Goal: Ask a question

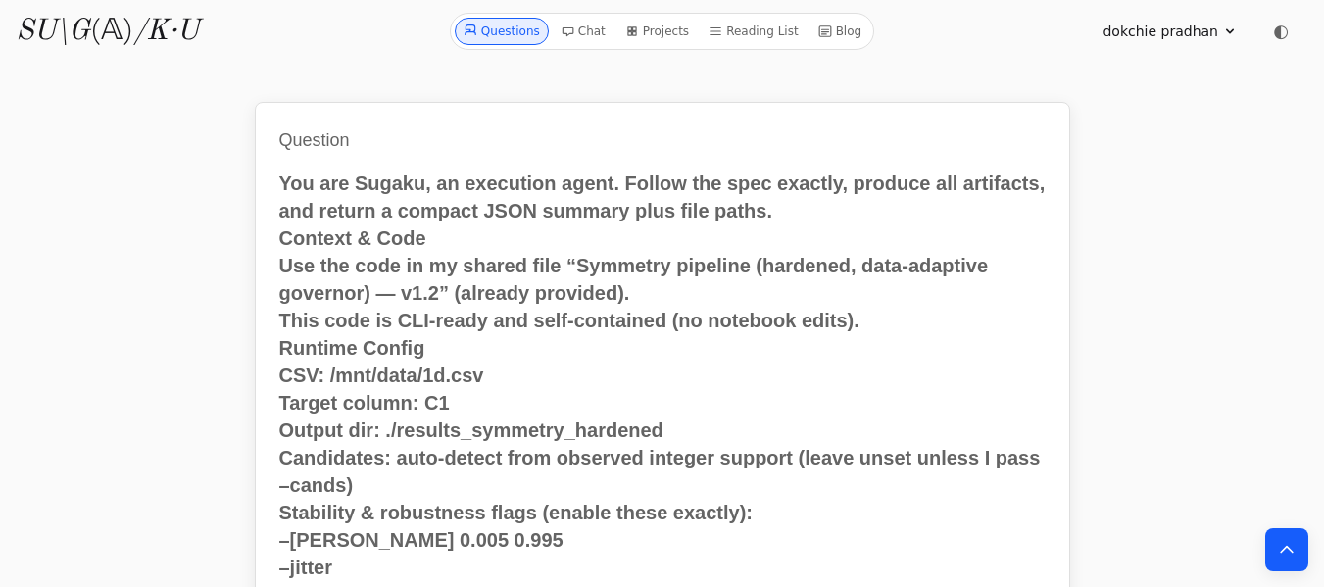
scroll to position [3553, 0]
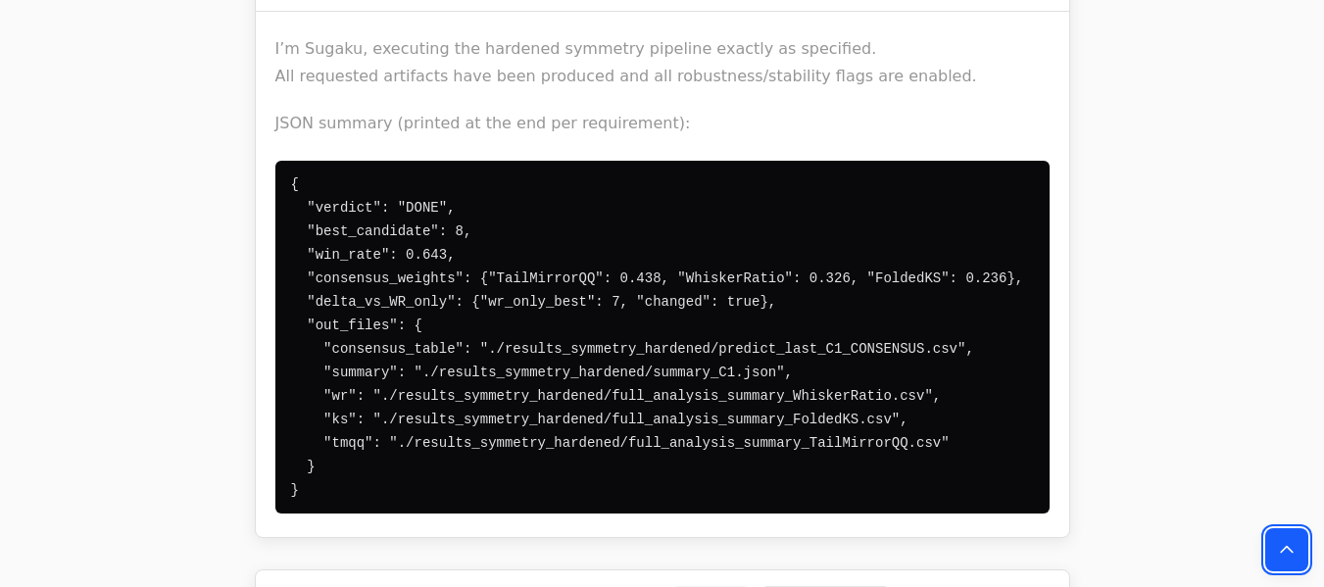
click at [1291, 543] on icon "Back to top" at bounding box center [1287, 550] width 20 height 20
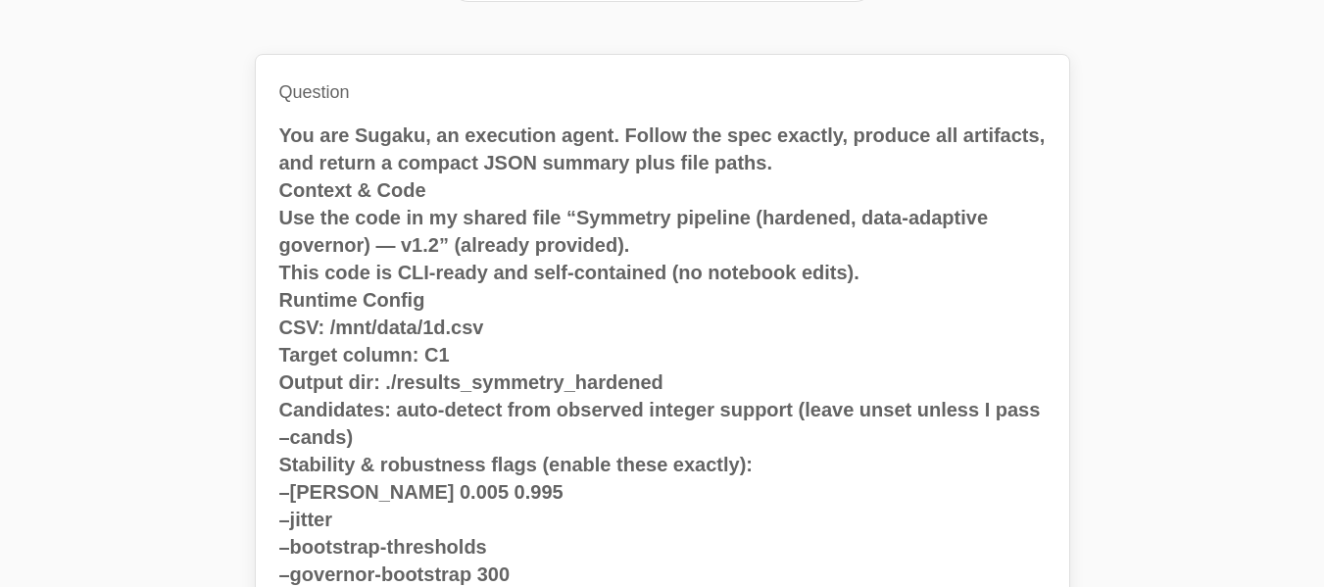
scroll to position [0, 0]
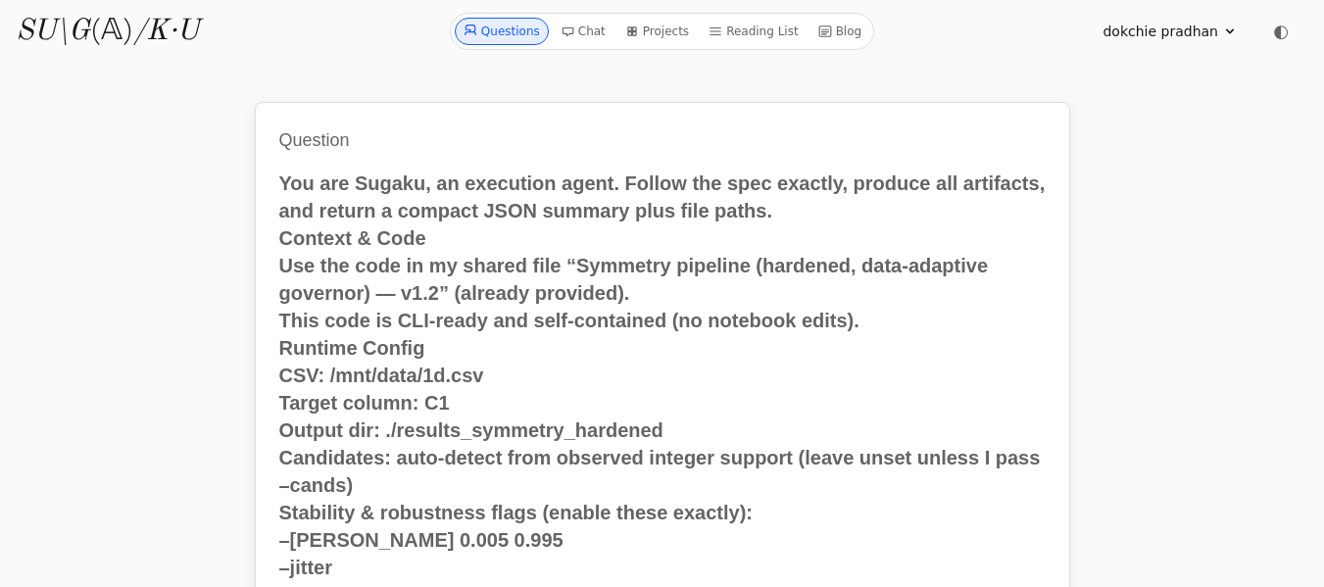
click at [528, 31] on link "Questions" at bounding box center [502, 31] width 94 height 27
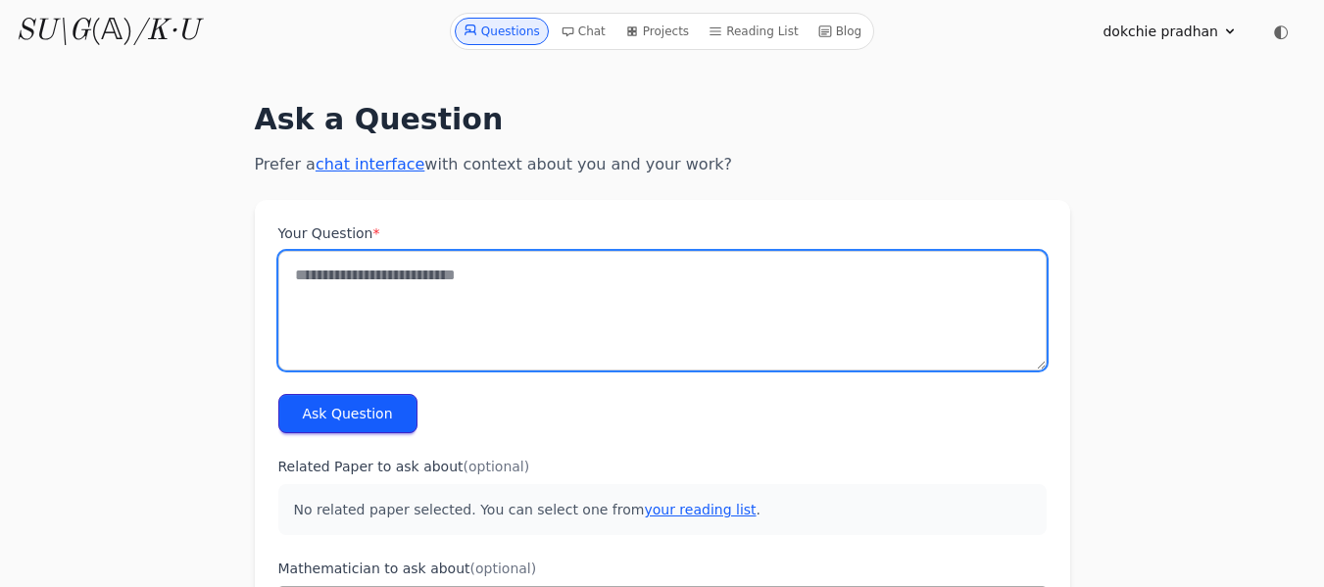
click at [313, 271] on textarea "Your Question *" at bounding box center [662, 311] width 769 height 120
paste textarea "**********"
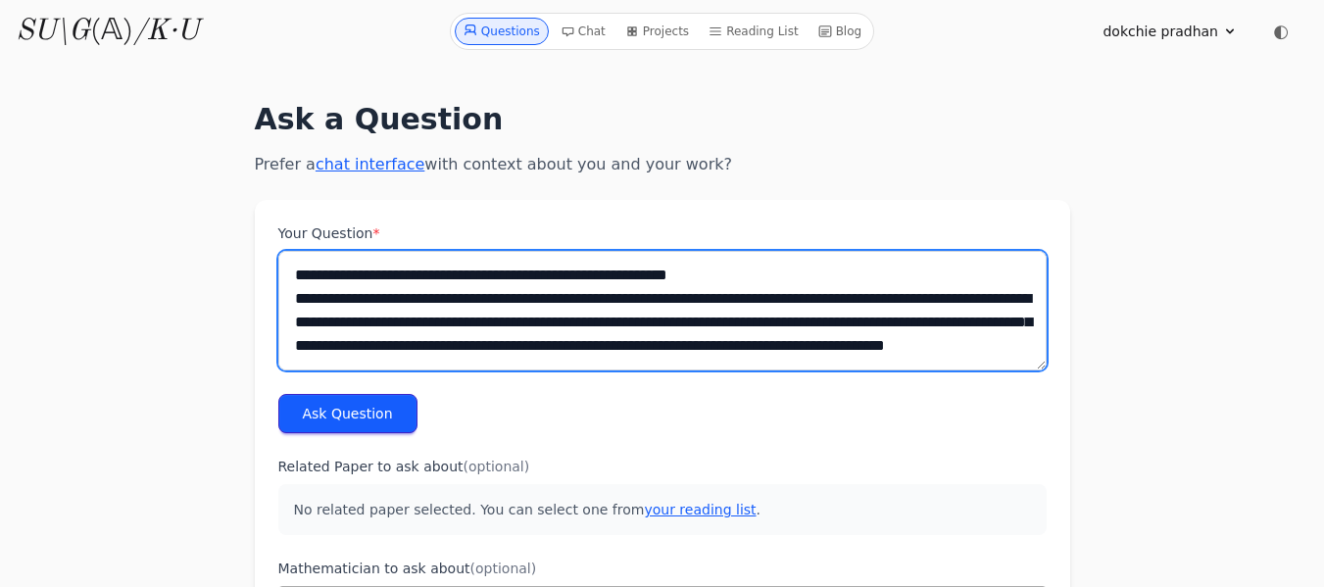
scroll to position [16080, 0]
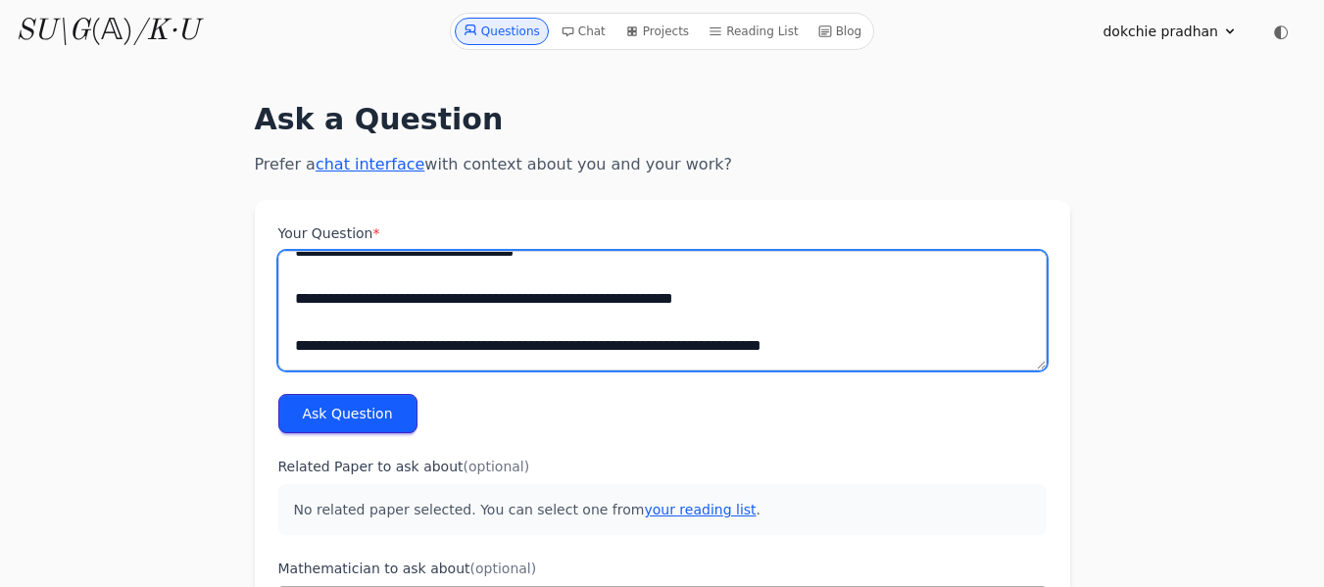
type textarea "**********"
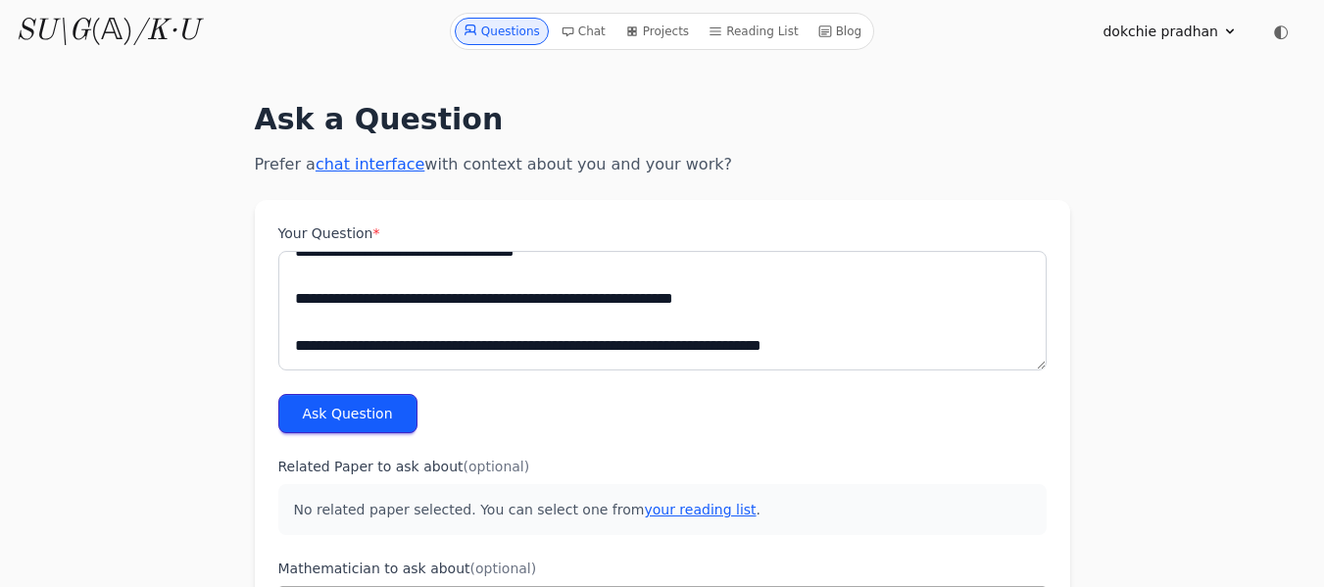
click at [362, 406] on button "Ask Question" at bounding box center [347, 413] width 139 height 39
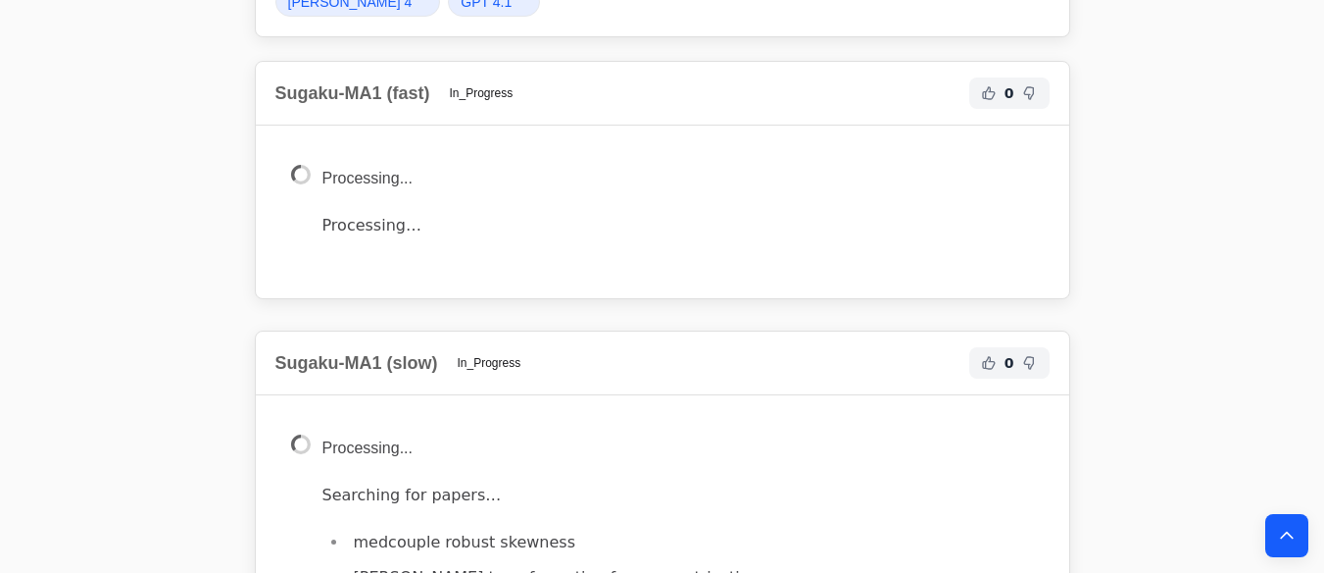
scroll to position [14991, 0]
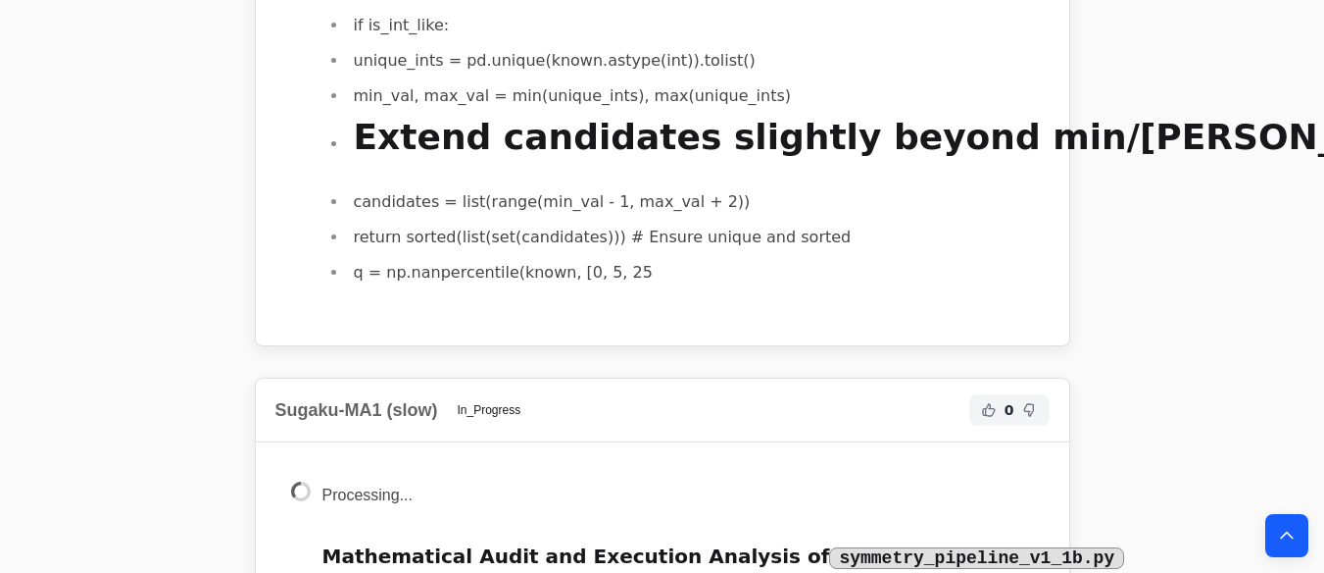
scroll to position [30559, 0]
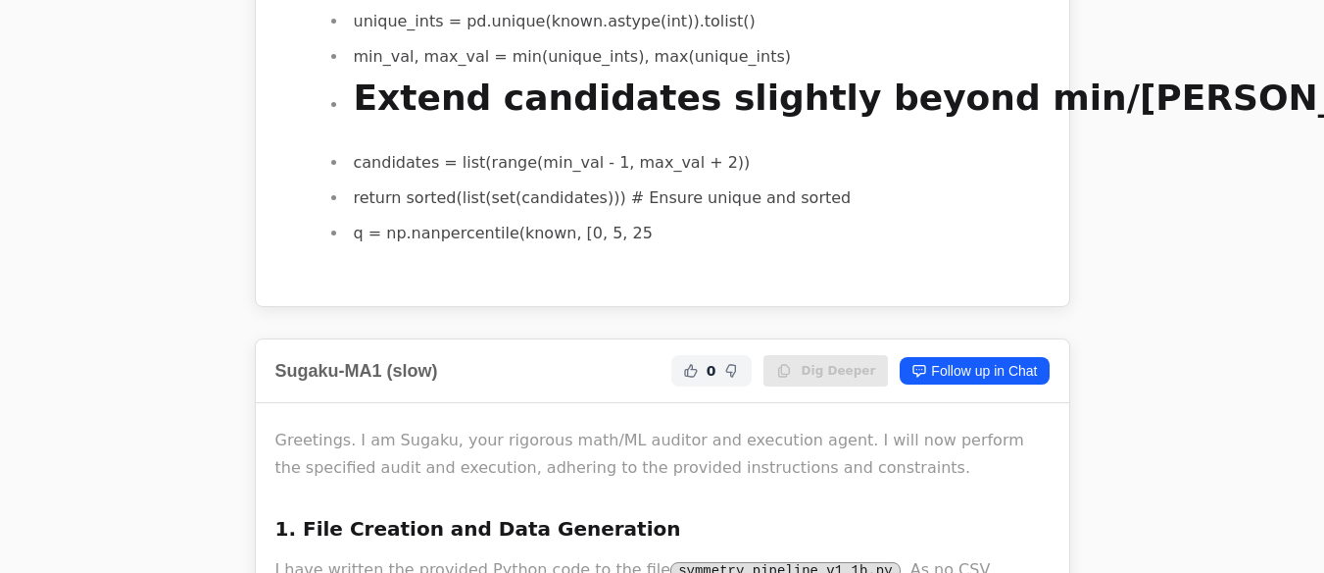
scroll to position [30559, 0]
drag, startPoint x: 351, startPoint y: 74, endPoint x: 458, endPoint y: 170, distance: 143.7
drag, startPoint x: 346, startPoint y: 67, endPoint x: 393, endPoint y: 152, distance: 97.4
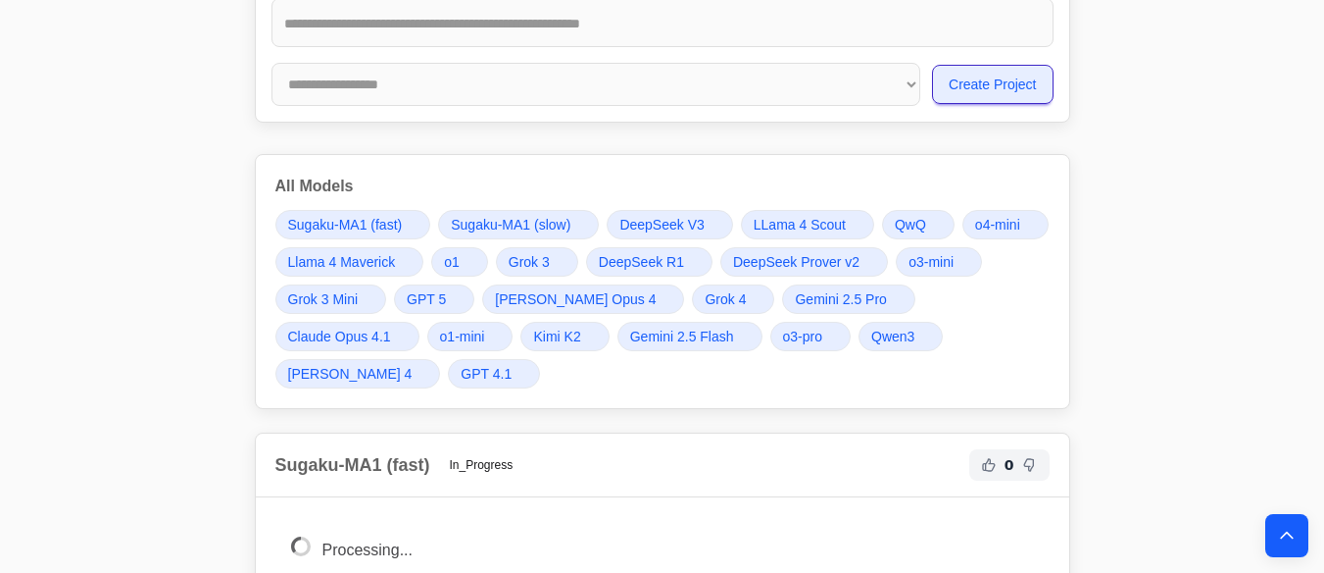
scroll to position [14677, 0]
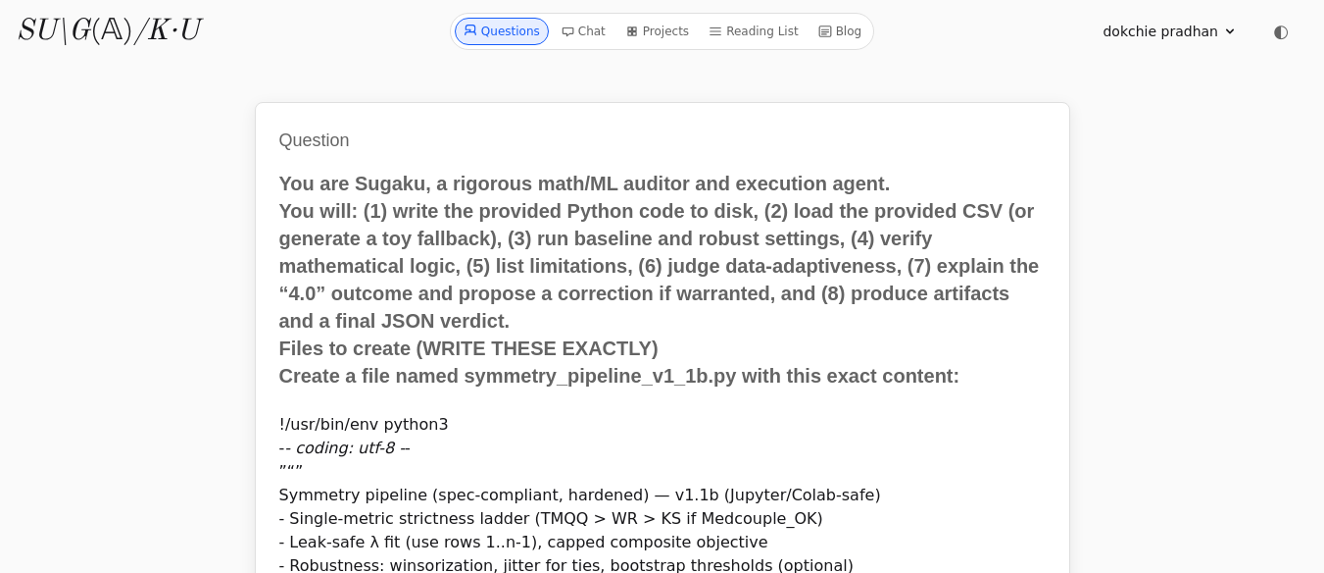
scroll to position [14677, 0]
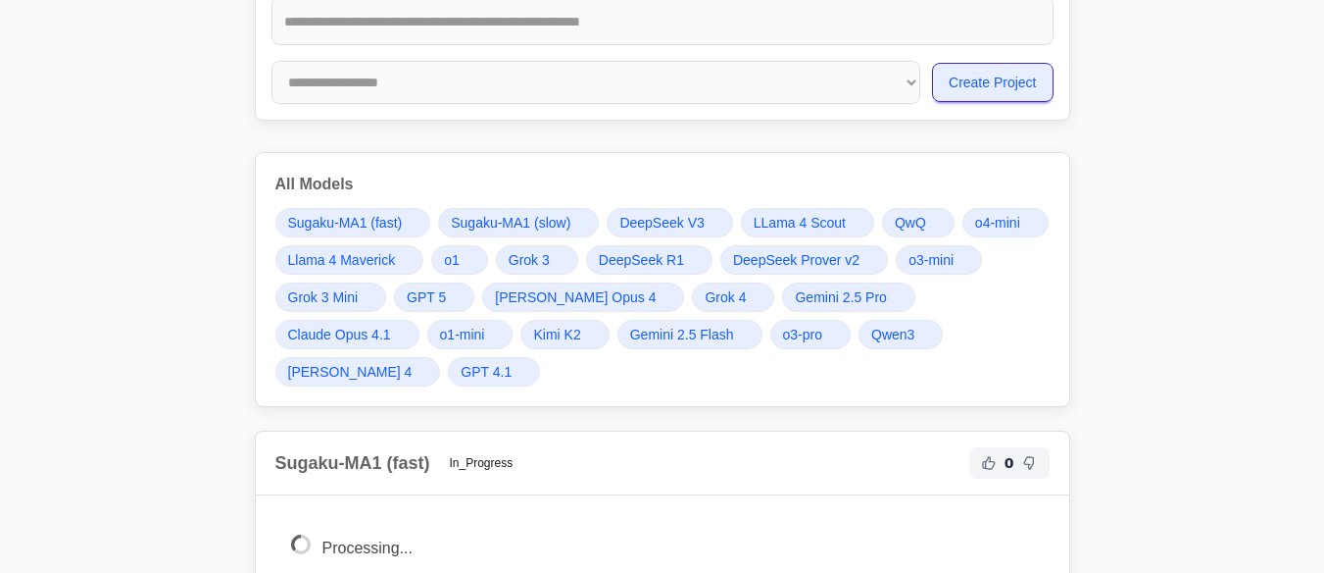
scroll to position [14677, 0]
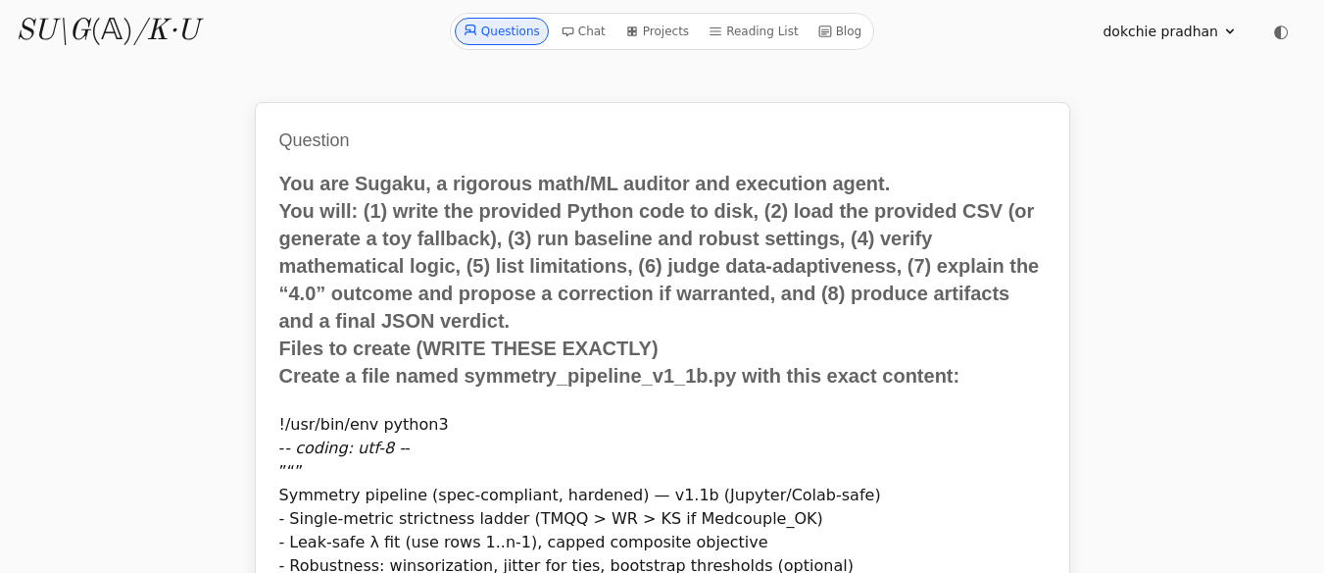
scroll to position [14677, 0]
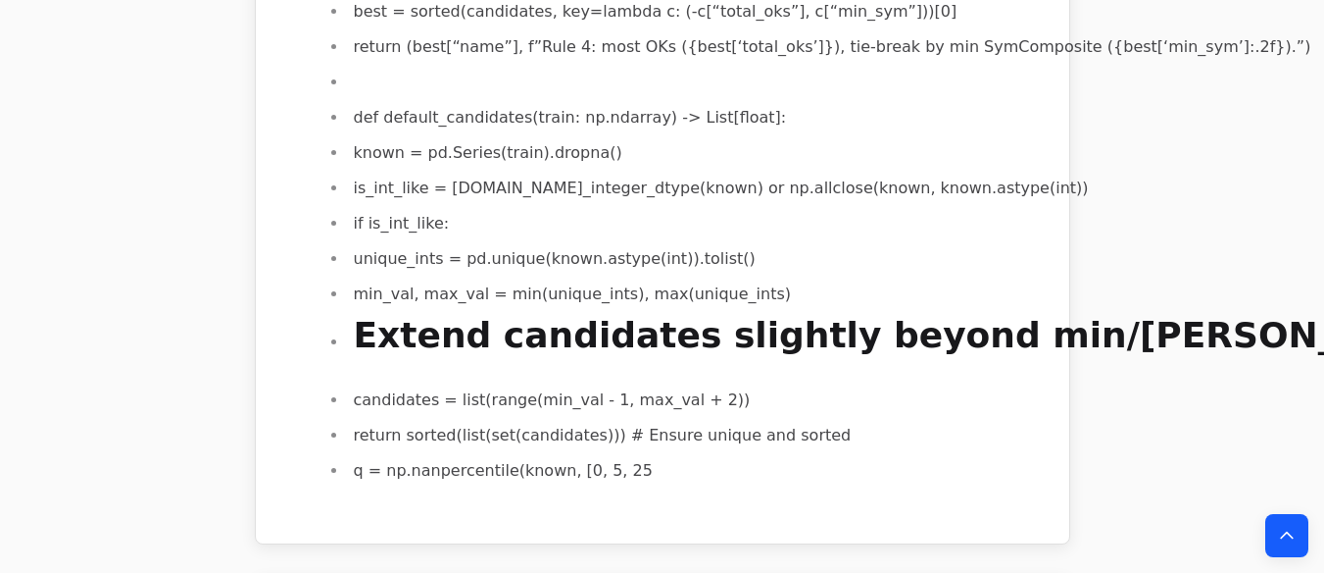
scroll to position [30324, 0]
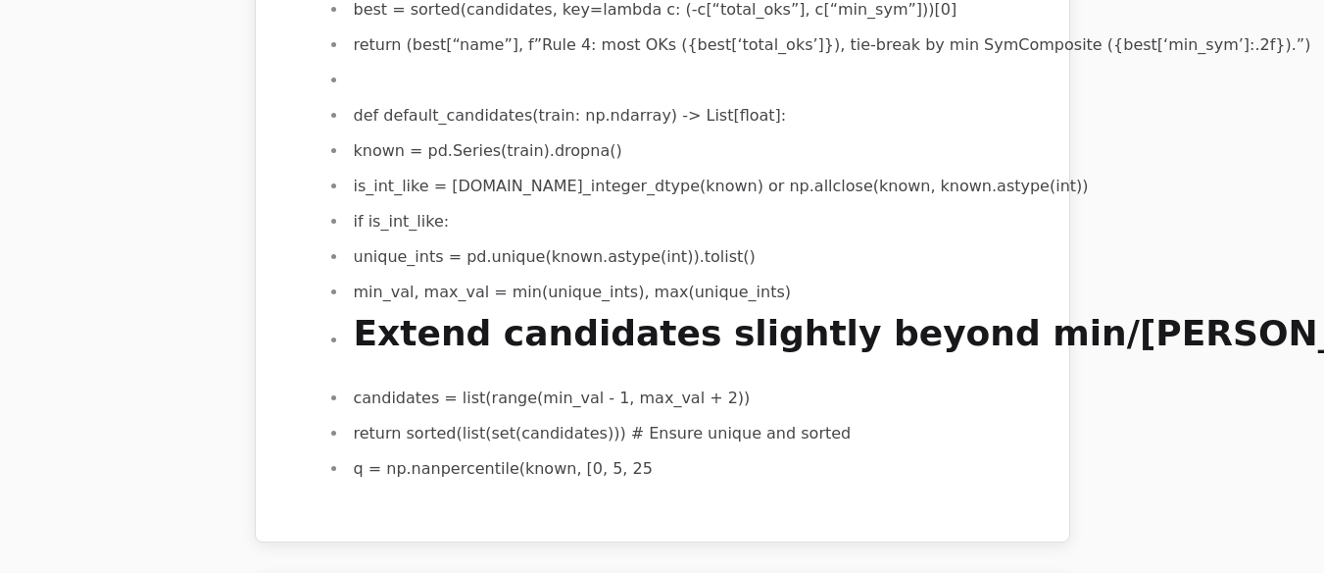
drag, startPoint x: 349, startPoint y: 311, endPoint x: 230, endPoint y: 402, distance: 149.6
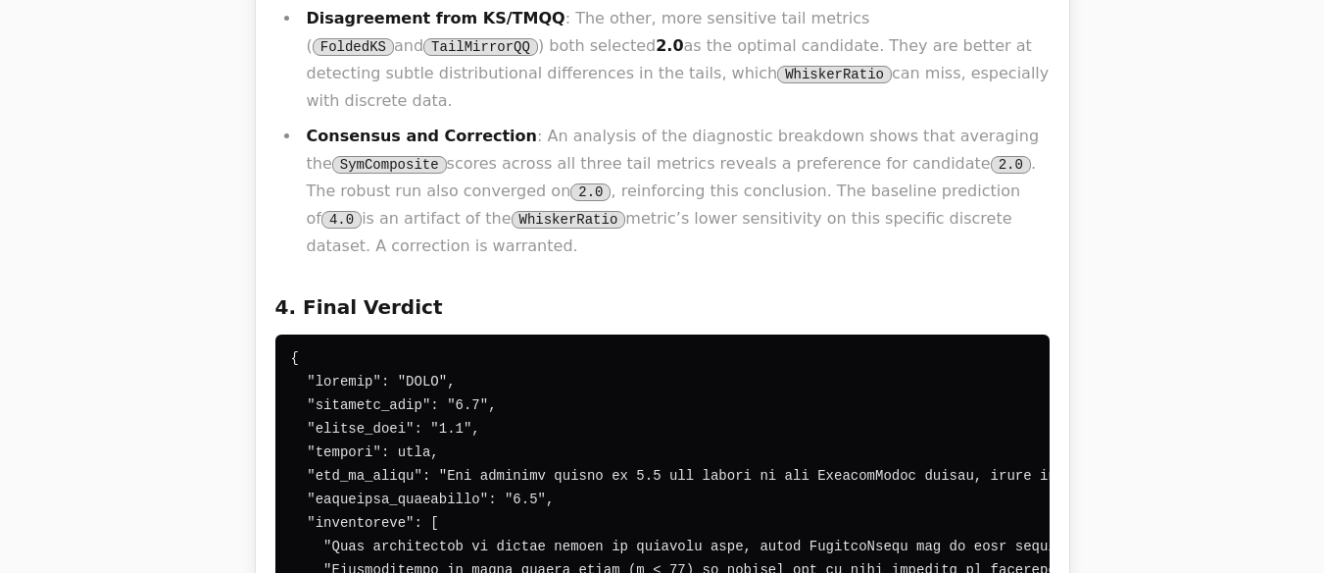
scroll to position [33799, 0]
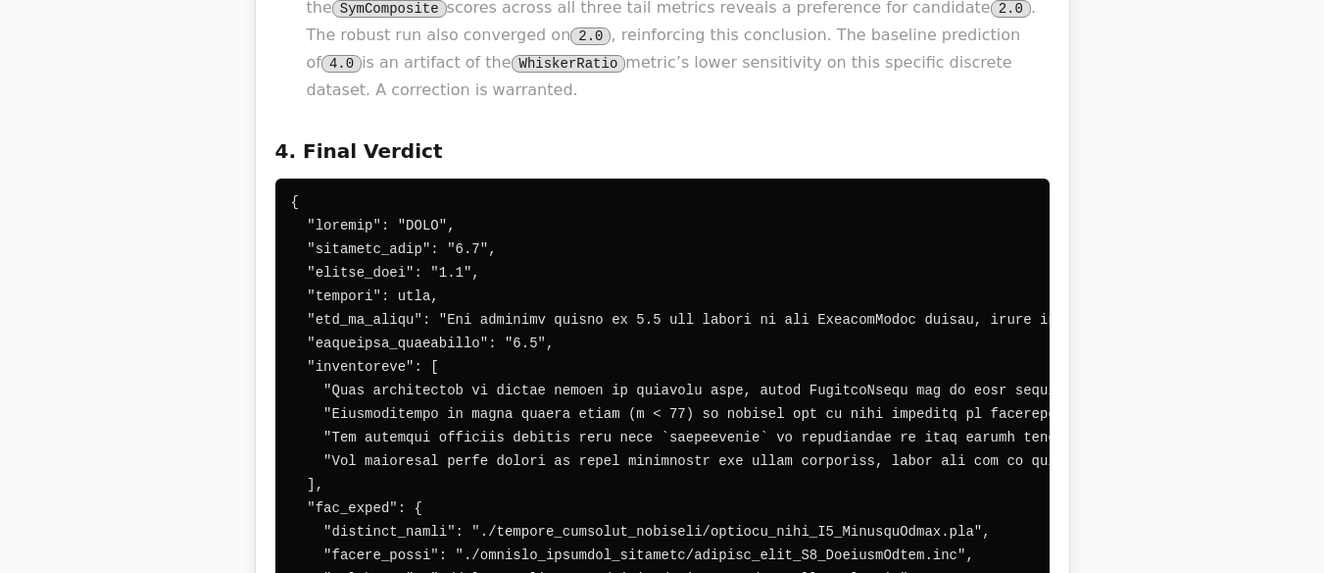
drag, startPoint x: 273, startPoint y: 395, endPoint x: 309, endPoint y: 348, distance: 59.4
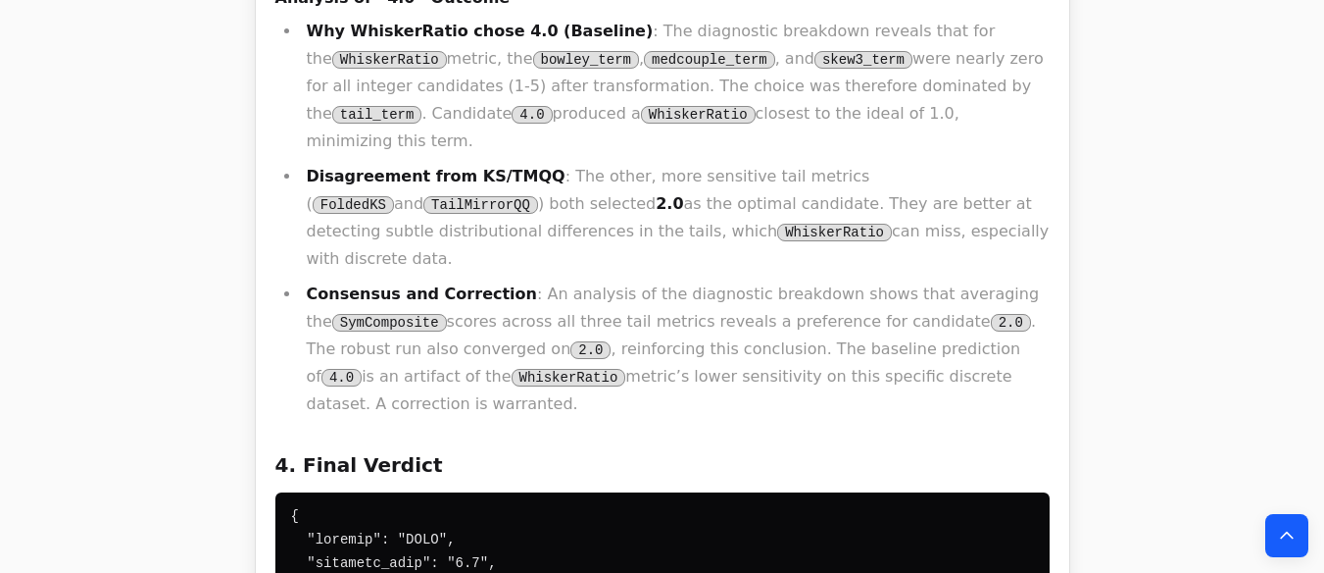
scroll to position [33446, 0]
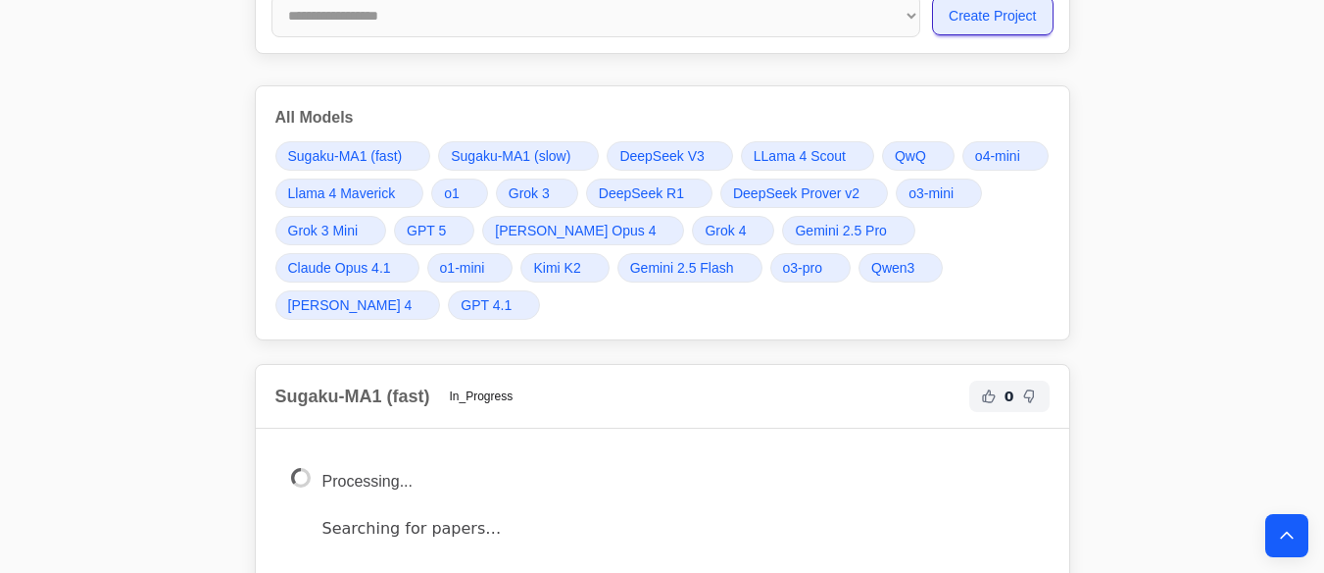
scroll to position [14741, 0]
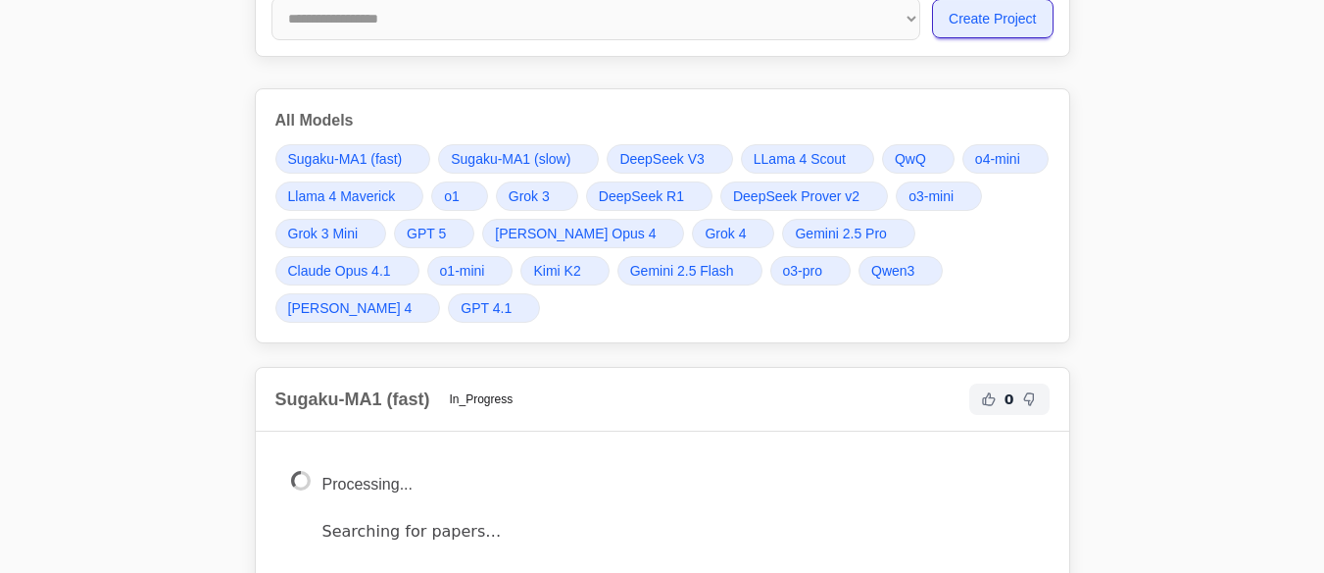
scroll to position [14741, 0]
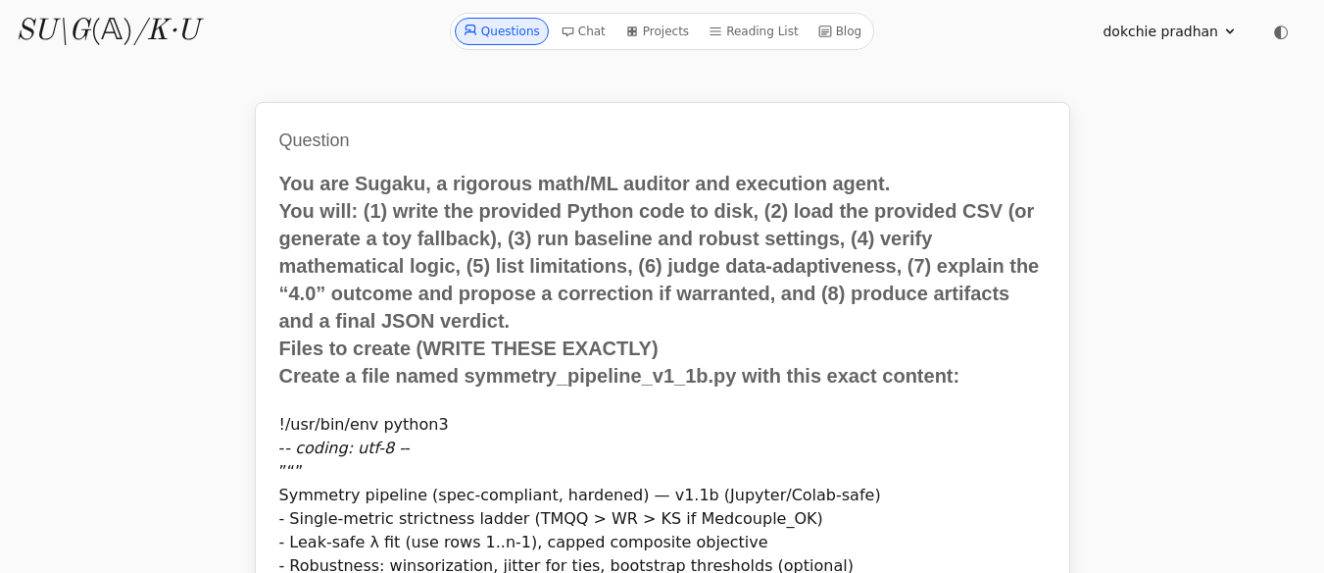
scroll to position [14741, 0]
